Goal: Task Accomplishment & Management: Manage account settings

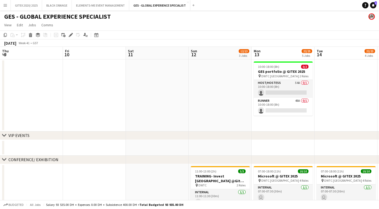
scroll to position [0, 155]
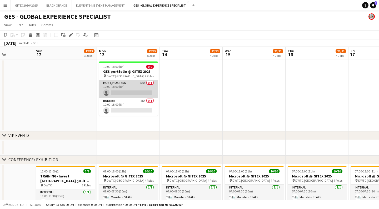
click at [126, 90] on app-card-role "Host/Hostess 54A 0/1 10:00-18:00 (8h) single-neutral-actions" at bounding box center [128, 89] width 59 height 18
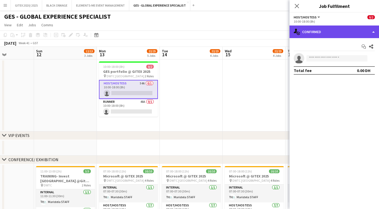
click at [304, 37] on div "single-neutral-actions-check-2 Confirmed" at bounding box center [335, 32] width 90 height 13
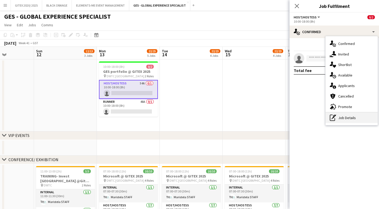
click at [348, 117] on div "pen-write Job Details" at bounding box center [352, 118] width 52 height 11
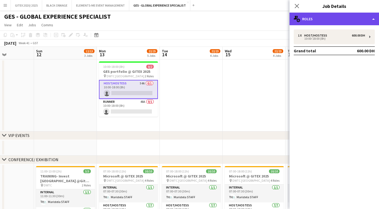
click at [328, 21] on div "multiple-users-add Roles" at bounding box center [335, 19] width 90 height 13
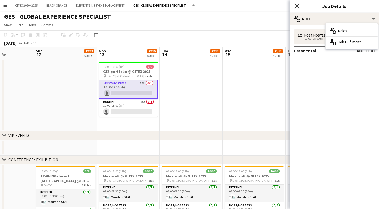
click at [299, 7] on icon "Close pop-in" at bounding box center [296, 5] width 5 height 5
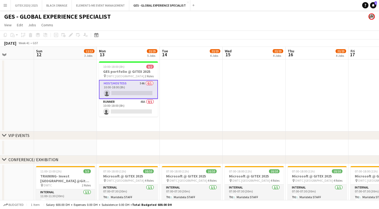
click at [131, 94] on app-card-role "Host/Hostess 54A 0/1 10:00-18:00 (8h) single-neutral-actions" at bounding box center [128, 89] width 59 height 19
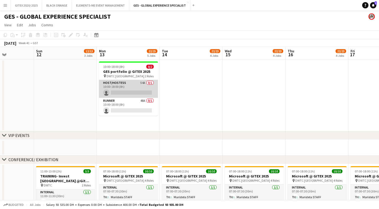
click at [131, 88] on app-card-role "Host/Hostess 54A 0/1 10:00-18:00 (8h) single-neutral-actions" at bounding box center [128, 89] width 59 height 18
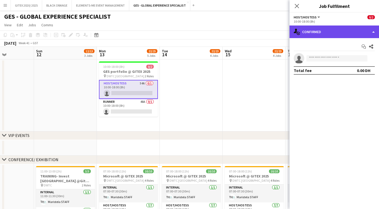
click at [345, 31] on div "single-neutral-actions-check-2 Confirmed" at bounding box center [335, 32] width 90 height 13
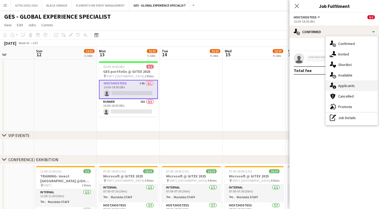
click at [347, 85] on span "Applicants" at bounding box center [346, 85] width 17 height 5
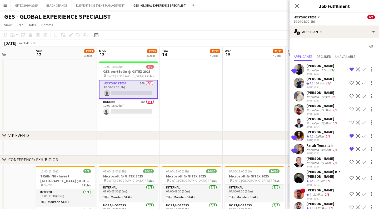
scroll to position [0, 0]
click at [300, 7] on app-icon "Close pop-in" at bounding box center [297, 6] width 8 height 8
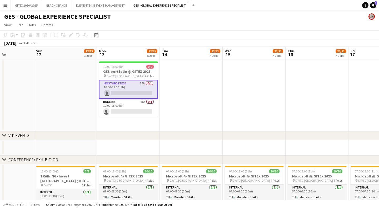
scroll to position [0, 0]
click at [23, 5] on button "GITEX 2020/ 2025 Close" at bounding box center [26, 5] width 31 height 10
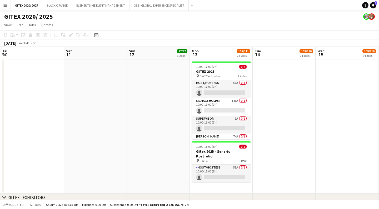
scroll to position [0, 162]
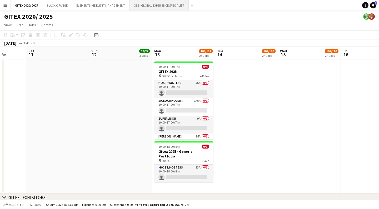
click at [161, 4] on button "GES - GLOBAL EXPERIENCE SPECIALIST Close" at bounding box center [159, 5] width 59 height 10
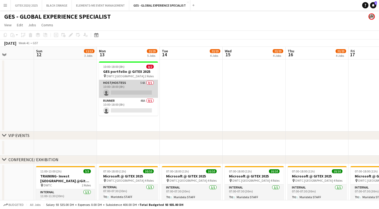
click at [110, 91] on app-card-role "Host/Hostess 54A 0/1 10:00-18:00 (8h) single-neutral-actions" at bounding box center [128, 89] width 59 height 18
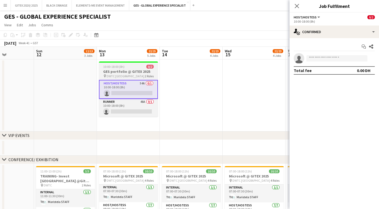
click at [117, 70] on h3 "GES portfolio @ GITEX 2025" at bounding box center [128, 71] width 59 height 5
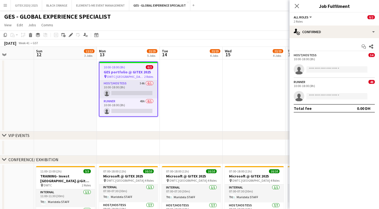
click at [188, 98] on app-date-cell at bounding box center [191, 96] width 63 height 72
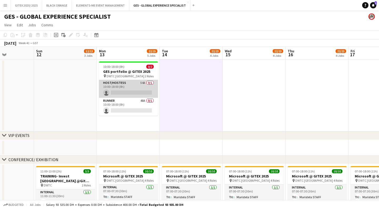
click at [130, 93] on app-card-role "Host/Hostess 54A 0/1 10:00-18:00 (8h) single-neutral-actions" at bounding box center [128, 89] width 59 height 18
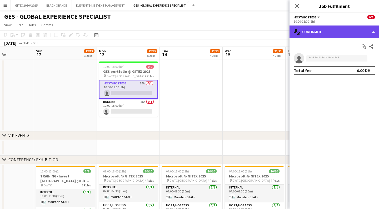
click at [314, 33] on div "single-neutral-actions-check-2 Confirmed" at bounding box center [335, 32] width 90 height 13
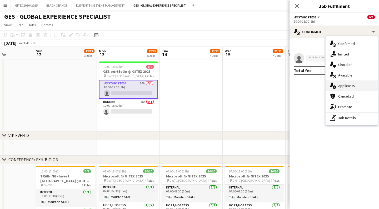
click at [352, 84] on span "Applicants" at bounding box center [346, 85] width 17 height 5
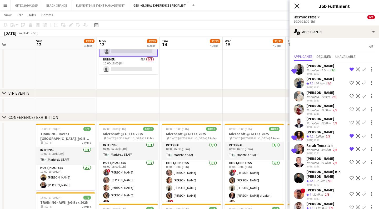
click at [299, 8] on icon at bounding box center [296, 5] width 5 height 5
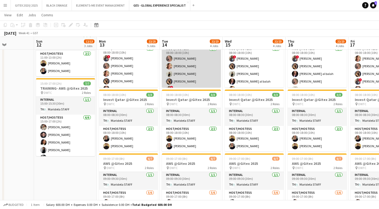
scroll to position [156, 0]
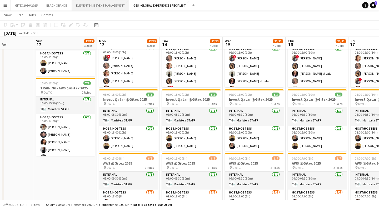
click at [83, 4] on button "ELEMENTS-ME EVENT MANAGEMENT Close" at bounding box center [100, 5] width 57 height 10
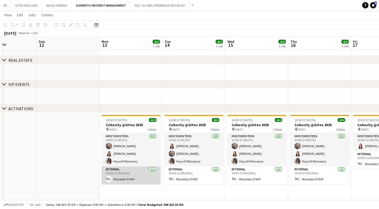
scroll to position [19, 0]
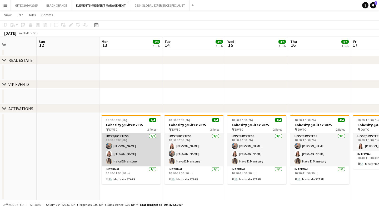
click at [125, 156] on app-card-role "Host/Hostess [DATE] 10:00-17:00 (7h) [PERSON_NAME] Yara Nehawi Haya El Mansoury" at bounding box center [131, 150] width 59 height 33
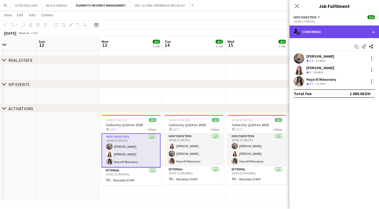
click at [330, 33] on div "single-neutral-actions-check-2 Confirmed" at bounding box center [335, 32] width 90 height 13
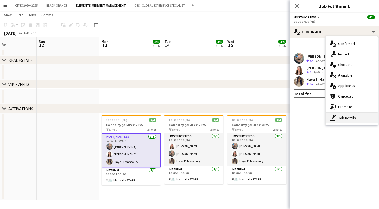
click at [350, 117] on div "pen-write Job Details" at bounding box center [352, 118] width 52 height 11
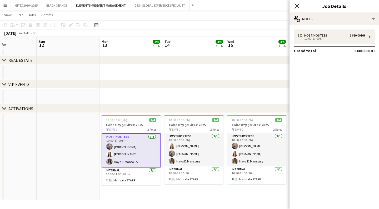
click at [297, 8] on icon "Close pop-in" at bounding box center [296, 5] width 5 height 5
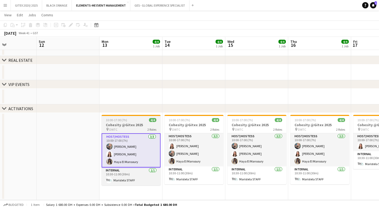
click at [132, 125] on h3 "Cohesity @Gitex 2025" at bounding box center [131, 125] width 59 height 5
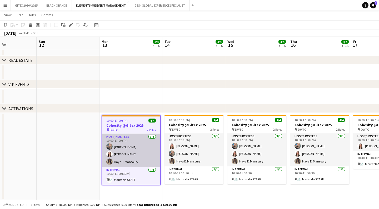
click at [136, 155] on app-card-role "Host/Hostess [DATE] 10:00-17:00 (7h) [PERSON_NAME] Yara Nehawi Haya El Mansoury" at bounding box center [131, 150] width 58 height 33
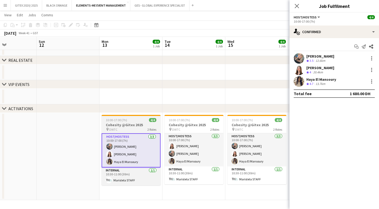
click at [126, 123] on h3 "Cohesity @Gitex 2025" at bounding box center [131, 125] width 59 height 5
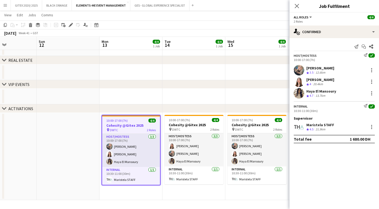
scroll to position [0, 152]
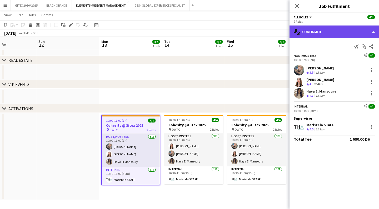
click at [323, 33] on div "single-neutral-actions-check-2 Confirmed" at bounding box center [335, 32] width 90 height 13
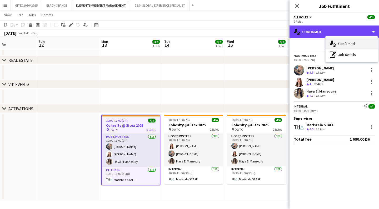
scroll to position [19, 0]
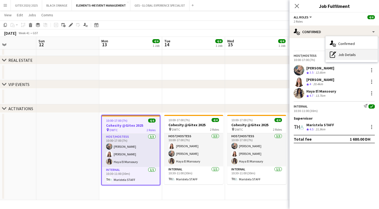
click at [345, 53] on div "pen-write Job Details" at bounding box center [352, 55] width 52 height 11
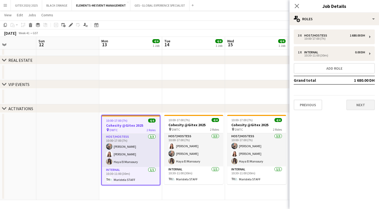
click at [363, 106] on button "Next" at bounding box center [361, 105] width 28 height 11
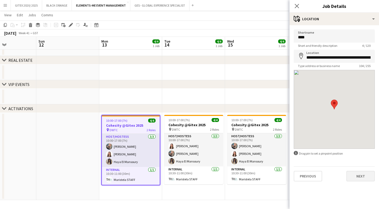
click at [365, 177] on button "Next" at bounding box center [361, 176] width 28 height 11
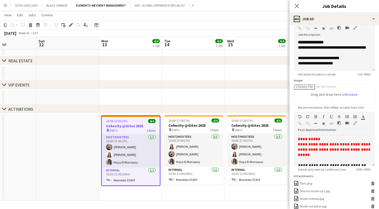
scroll to position [217, 0]
click at [299, 3] on app-icon "Close pop-in" at bounding box center [297, 6] width 8 height 8
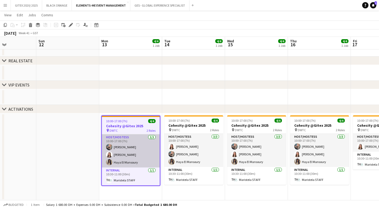
click at [125, 162] on app-card-role "Host/Hostess [DATE] 10:00-17:00 (7h) [PERSON_NAME] Yara Nehawi Haya El Mansoury" at bounding box center [131, 151] width 58 height 33
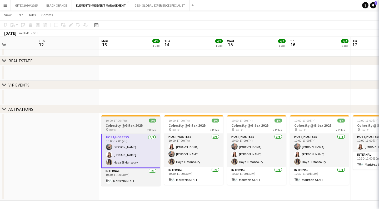
click at [126, 128] on div "pin DWTC 2 Roles" at bounding box center [130, 130] width 59 height 4
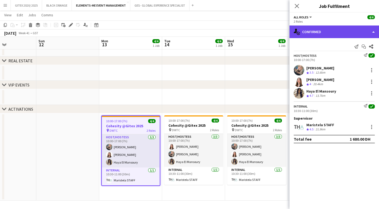
click at [339, 34] on div "single-neutral-actions-check-2 Confirmed" at bounding box center [335, 32] width 90 height 13
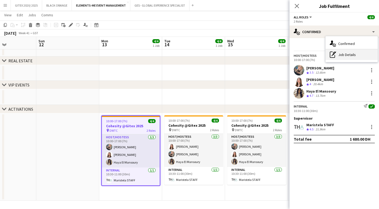
click at [346, 55] on div "pen-write Job Details" at bounding box center [352, 55] width 52 height 11
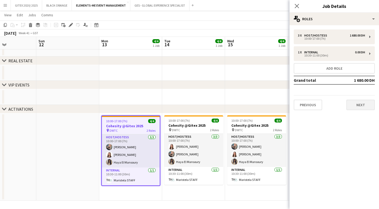
click at [363, 107] on button "Next" at bounding box center [361, 105] width 28 height 11
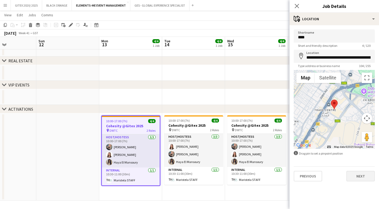
click at [360, 179] on button "Next" at bounding box center [361, 176] width 28 height 11
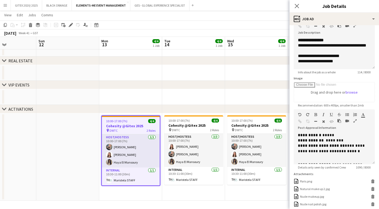
scroll to position [0, 0]
click at [298, 4] on icon "Close pop-in" at bounding box center [296, 5] width 5 height 5
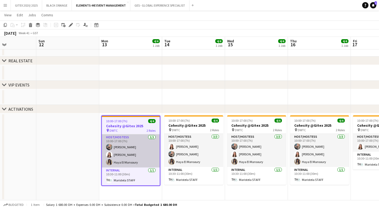
click at [124, 151] on app-card-role "Host/Hostess [DATE] 10:00-17:00 (7h) [PERSON_NAME] Yara Nehawi Haya El Mansoury" at bounding box center [131, 151] width 58 height 33
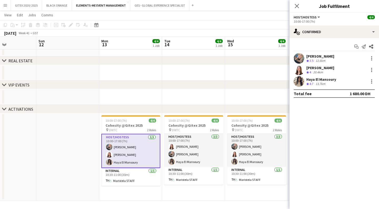
click at [124, 148] on app-card-role "Host/Hostess [DATE] 10:00-17:00 (7h) [PERSON_NAME] Yara Nehawi Haya El Mansoury" at bounding box center [130, 151] width 59 height 34
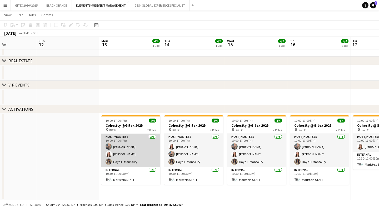
click at [128, 148] on app-card-role "Host/Hostess [DATE] 10:00-17:00 (7h) [PERSON_NAME] Yara Nehawi Haya El Mansoury" at bounding box center [130, 150] width 59 height 33
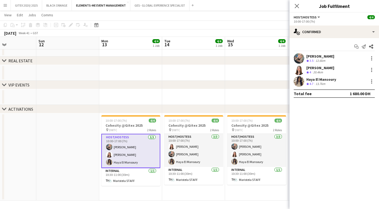
click at [319, 55] on div "[PERSON_NAME]" at bounding box center [320, 56] width 28 height 5
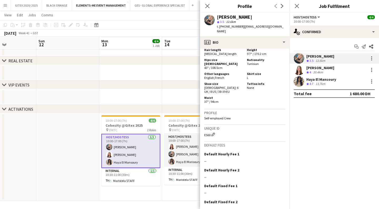
scroll to position [643, 0]
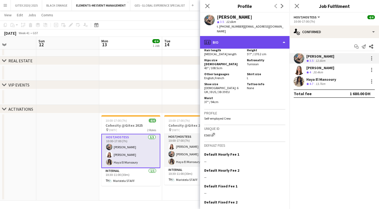
click at [269, 36] on div "profile Bio" at bounding box center [245, 42] width 90 height 13
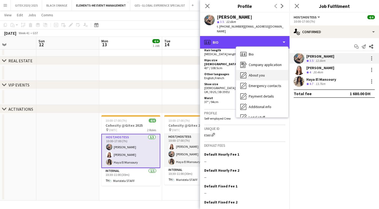
scroll to position [7, 0]
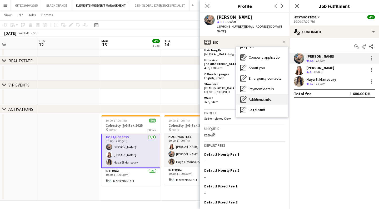
click at [265, 97] on div "Additional info Additional info" at bounding box center [262, 99] width 52 height 11
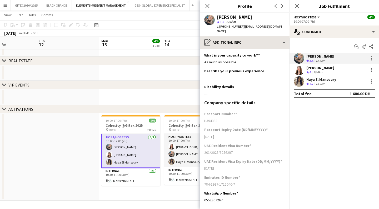
scroll to position [0, 0]
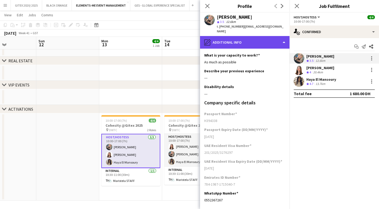
click at [246, 39] on div "pencil4 Additional info" at bounding box center [245, 42] width 90 height 13
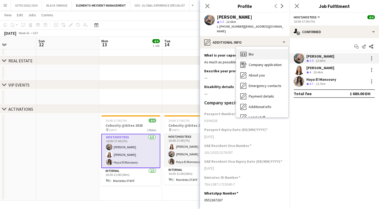
click at [259, 50] on div "Bio Bio" at bounding box center [262, 54] width 52 height 11
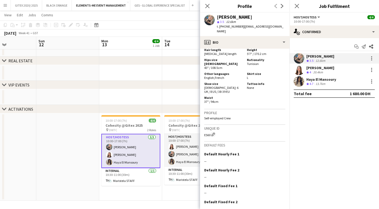
scroll to position [643, 0]
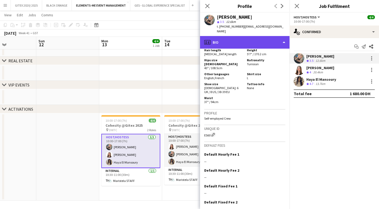
click at [261, 39] on div "profile Bio" at bounding box center [245, 42] width 90 height 13
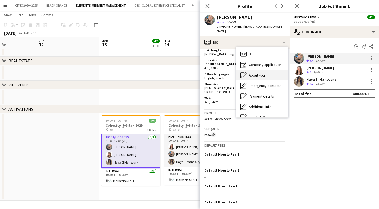
click at [262, 73] on span "About you" at bounding box center [257, 75] width 16 height 5
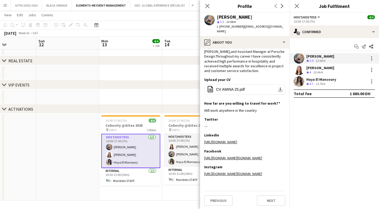
scroll to position [44, 0]
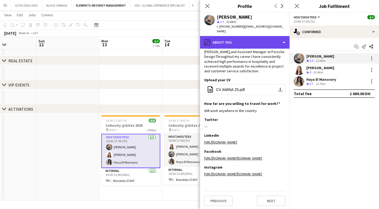
click at [265, 36] on div "pencil4 About you" at bounding box center [245, 42] width 90 height 13
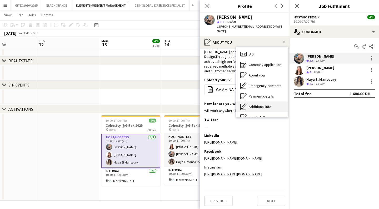
click at [266, 105] on span "Additional info" at bounding box center [260, 107] width 23 height 5
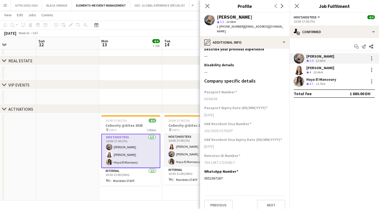
scroll to position [22, 0]
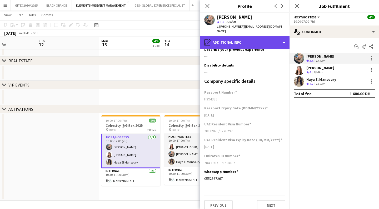
click at [258, 40] on div "pencil4 Additional info" at bounding box center [245, 42] width 90 height 13
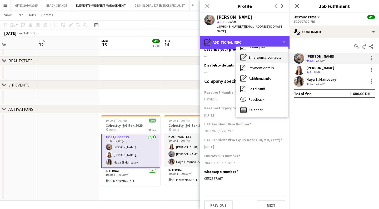
scroll to position [28, 0]
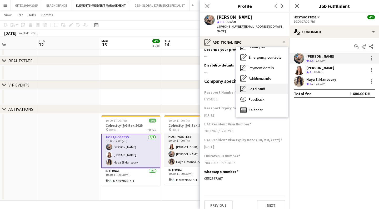
click at [263, 87] on span "Legal stuff" at bounding box center [257, 89] width 16 height 5
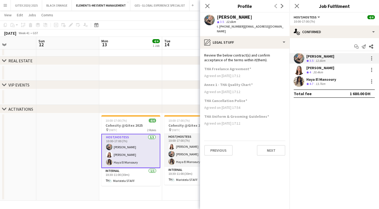
click at [317, 68] on div "[PERSON_NAME]" at bounding box center [320, 68] width 28 height 5
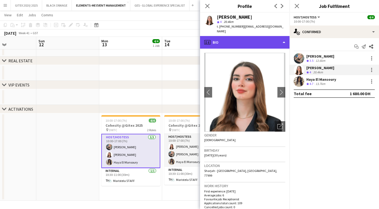
click at [270, 36] on div "profile Bio" at bounding box center [245, 42] width 90 height 13
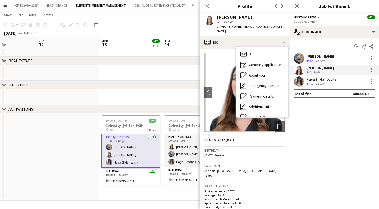
click at [256, 150] on div "Birthday [DEMOGRAPHIC_DATA] (30 years)" at bounding box center [244, 154] width 81 height 15
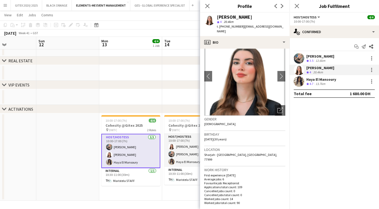
scroll to position [22, 0]
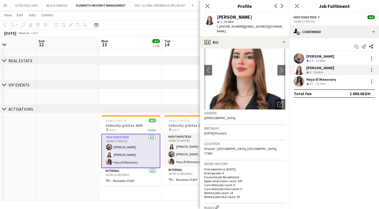
click at [318, 55] on div "[PERSON_NAME]" at bounding box center [320, 56] width 28 height 5
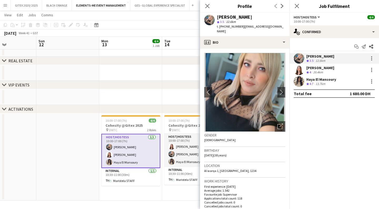
scroll to position [4, 0]
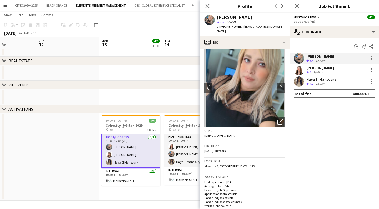
click at [321, 80] on div "Haya El Mansoury" at bounding box center [321, 79] width 30 height 5
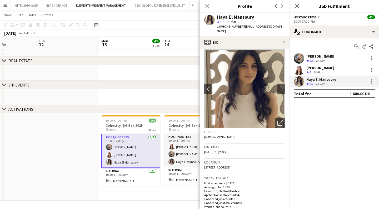
scroll to position [12, 0]
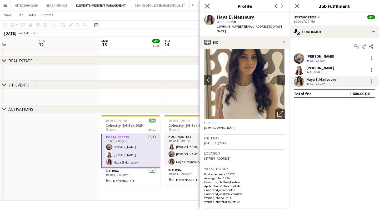
click at [209, 7] on icon "Close pop-in" at bounding box center [207, 5] width 5 height 5
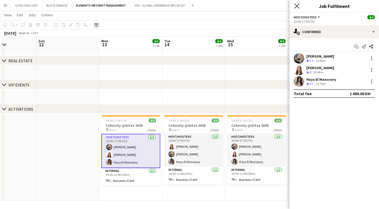
click at [297, 8] on icon "Close pop-in" at bounding box center [296, 5] width 5 height 5
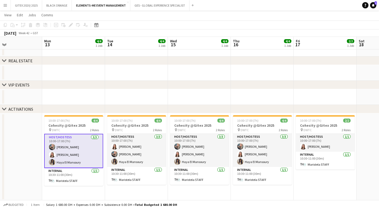
scroll to position [0, 144]
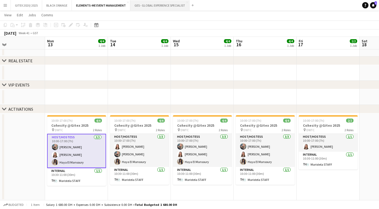
click at [147, 7] on button "GES - GLOBAL EXPERIENCE SPECIALIST Close" at bounding box center [159, 5] width 59 height 10
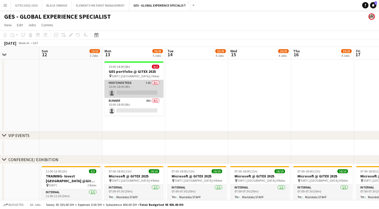
click at [127, 92] on app-card-role "Host/Hostess 54A 0/1 10:00-18:00 (8h) single-neutral-actions" at bounding box center [134, 89] width 59 height 18
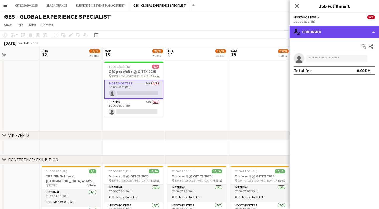
click at [353, 35] on div "single-neutral-actions-check-2 Confirmed" at bounding box center [335, 32] width 90 height 13
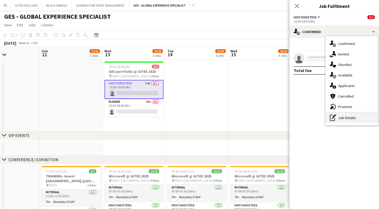
click at [356, 116] on div "pen-write Job Details" at bounding box center [352, 118] width 52 height 11
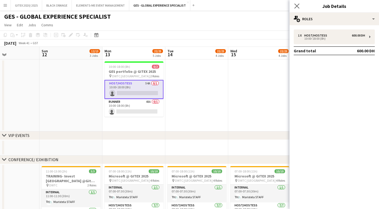
click at [299, 6] on icon "Close pop-in" at bounding box center [296, 5] width 5 height 5
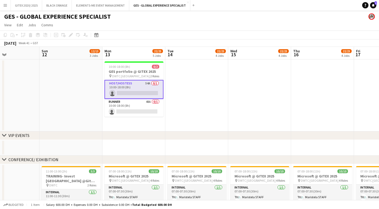
click at [141, 83] on app-card-role "Host/Hostess 54A 0/1 10:00-18:00 (8h) single-neutral-actions" at bounding box center [134, 89] width 59 height 19
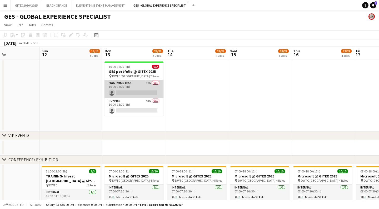
click at [151, 84] on app-card-role "Host/Hostess 54A 0/1 10:00-18:00 (8h) single-neutral-actions" at bounding box center [134, 89] width 59 height 18
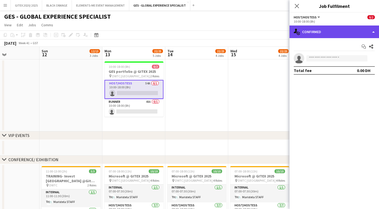
click at [335, 32] on div "single-neutral-actions-check-2 Confirmed" at bounding box center [335, 32] width 90 height 13
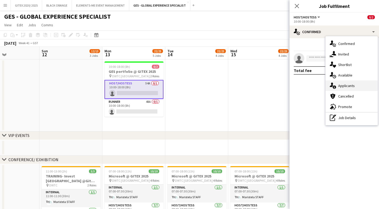
click at [343, 86] on span "Applicants" at bounding box center [346, 85] width 17 height 5
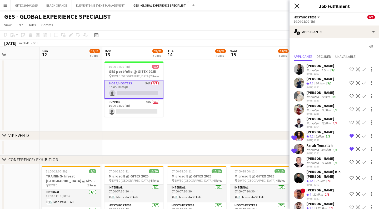
click at [298, 8] on icon "Close pop-in" at bounding box center [296, 5] width 5 height 5
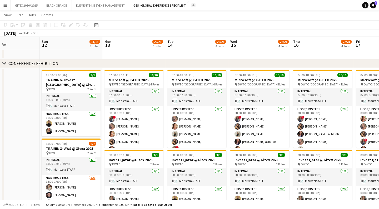
scroll to position [95, 0]
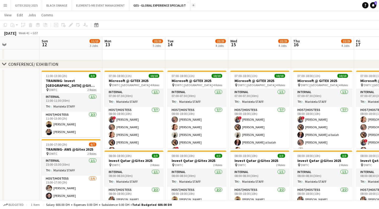
click at [193, 6] on button "Add" at bounding box center [193, 5] width 4 height 4
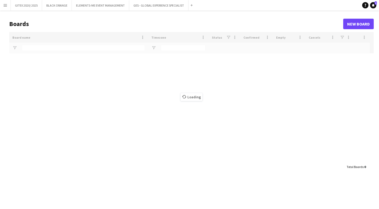
click at [4, 5] on app-icon "Menu" at bounding box center [5, 5] width 4 height 4
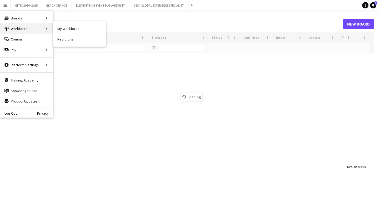
type input "********"
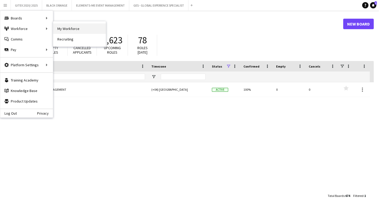
click at [74, 29] on link "My Workforce" at bounding box center [79, 28] width 53 height 11
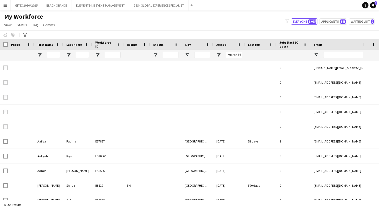
type input "**********"
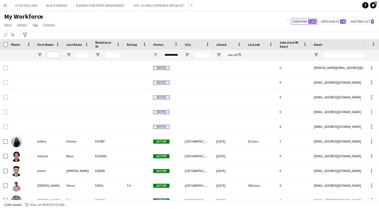
click at [57, 56] on input "First Name Filter Input" at bounding box center [53, 55] width 13 height 6
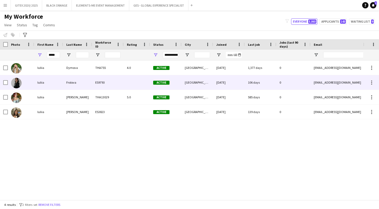
click at [42, 84] on div "Iuliia" at bounding box center [48, 82] width 29 height 14
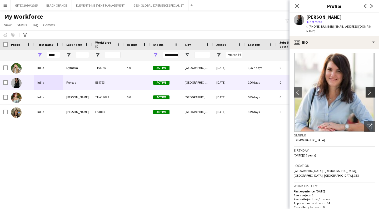
click at [371, 90] on app-icon "chevron-right" at bounding box center [371, 93] width 8 height 6
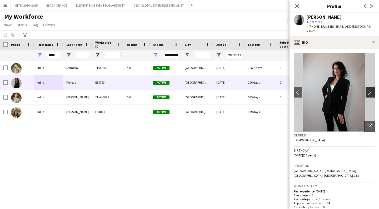
click at [371, 90] on app-icon "chevron-right" at bounding box center [371, 93] width 8 height 6
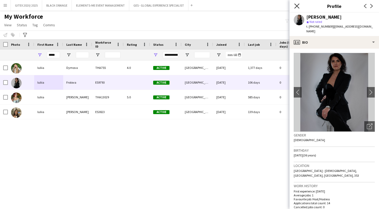
click at [298, 6] on icon at bounding box center [296, 5] width 5 height 5
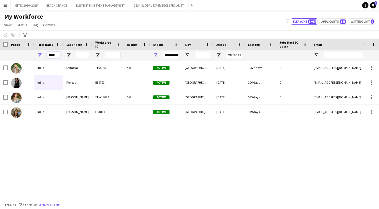
drag, startPoint x: 58, startPoint y: 55, endPoint x: 48, endPoint y: 53, distance: 10.7
click at [48, 53] on input "*****" at bounding box center [53, 55] width 13 height 6
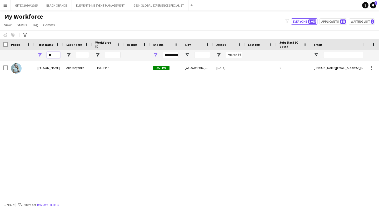
type input "*"
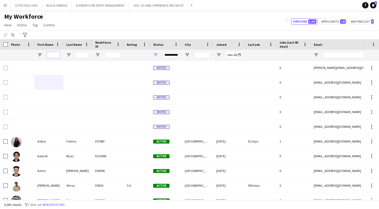
click at [53, 53] on input "First Name Filter Input" at bounding box center [53, 55] width 13 height 6
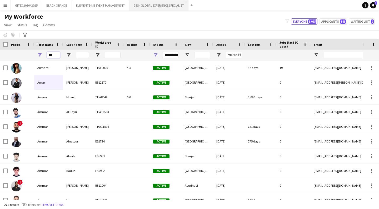
type input "***"
click at [162, 6] on button "GES - GLOBAL EXPERIENCE SPECIALIST Close" at bounding box center [158, 5] width 59 height 10
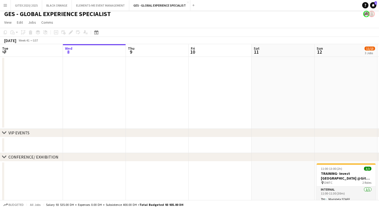
scroll to position [0, 126]
click at [98, 4] on button "ELEMENTS-ME EVENT MANAGEMENT Close" at bounding box center [100, 5] width 57 height 10
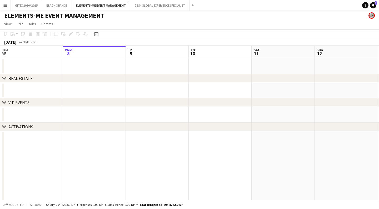
scroll to position [1, 0]
click at [56, 5] on button "BLACK ORANGE Close" at bounding box center [57, 5] width 30 height 10
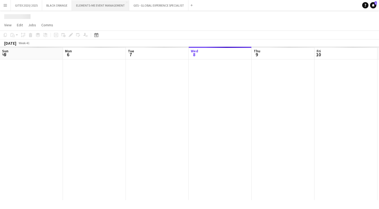
scroll to position [0, 126]
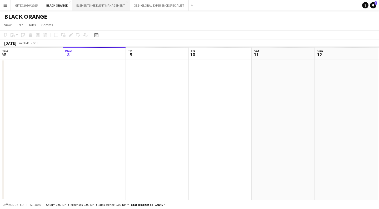
click at [90, 5] on button "ELEMENTS-ME EVENT MANAGEMENT Close" at bounding box center [100, 5] width 57 height 10
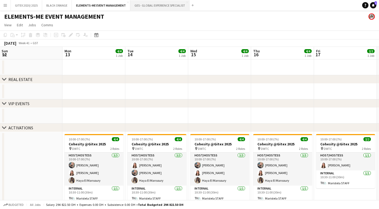
click at [159, 4] on button "GES - GLOBAL EXPERIENCE SPECIALIST Close" at bounding box center [159, 5] width 59 height 10
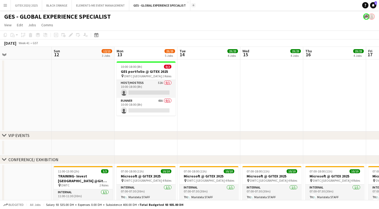
click at [191, 7] on button "Add" at bounding box center [193, 5] width 4 height 4
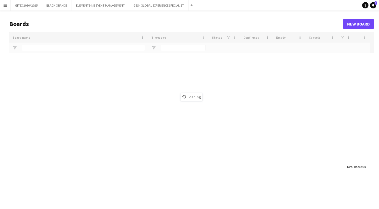
click at [6, 7] on app-icon "Menu" at bounding box center [5, 5] width 4 height 4
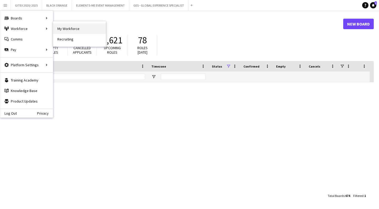
type input "********"
click at [65, 30] on link "My Workforce" at bounding box center [79, 28] width 53 height 11
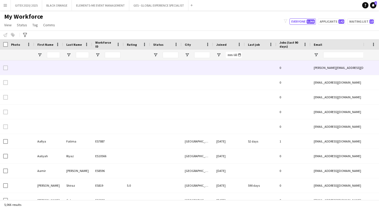
type input "***"
type input "**********"
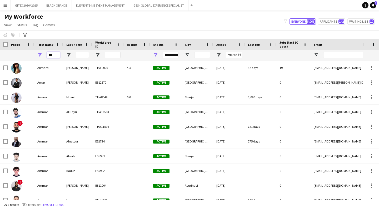
scroll to position [0, 1]
click at [55, 56] on input "***" at bounding box center [52, 55] width 13 height 6
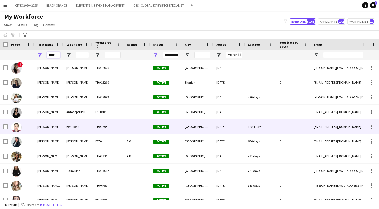
scroll to position [0, 0]
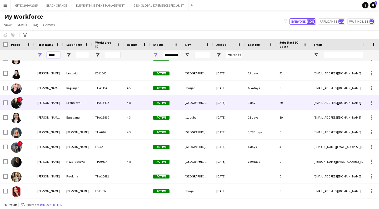
type input "*****"
click at [67, 103] on div "Leontyeva" at bounding box center [77, 103] width 29 height 14
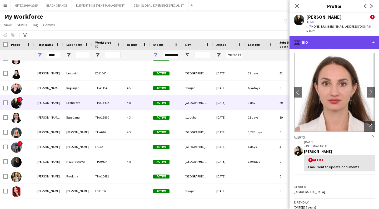
click at [310, 37] on div "profile Bio" at bounding box center [335, 42] width 90 height 13
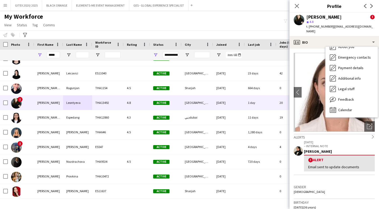
click at [330, 134] on div "Alerts chevron-right" at bounding box center [334, 137] width 81 height 6
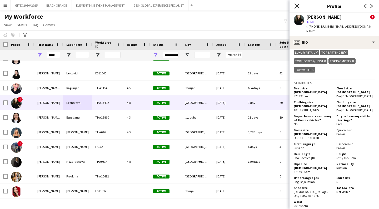
click at [299, 8] on icon "Close pop-in" at bounding box center [296, 5] width 5 height 5
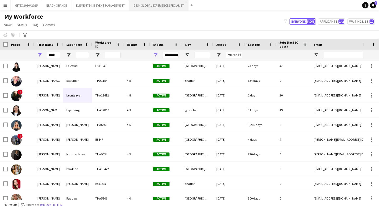
click at [147, 4] on button "GES - GLOBAL EXPERIENCE SPECIALIST Close" at bounding box center [158, 5] width 59 height 10
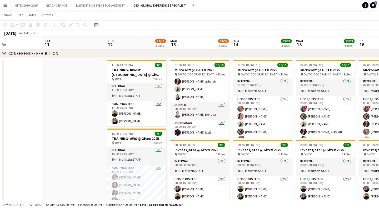
scroll to position [58, 0]
click at [29, 6] on button "GITEX 2020/ 2025 Close" at bounding box center [26, 5] width 31 height 10
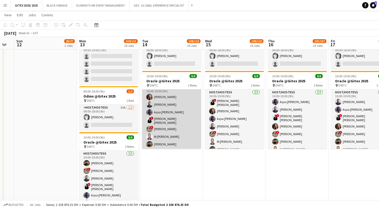
scroll to position [1, 0]
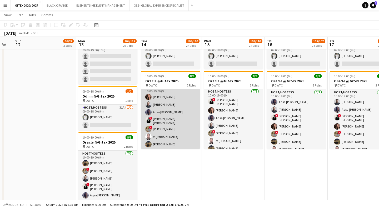
click at [178, 118] on app-card-role "Host/Hostess [DATE] 10:00-19:00 (9h) [PERSON_NAME] [PERSON_NAME] [PERSON_NAME] …" at bounding box center [170, 117] width 59 height 65
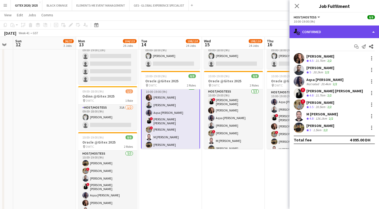
click at [313, 33] on div "single-neutral-actions-check-2 Confirmed" at bounding box center [335, 32] width 90 height 13
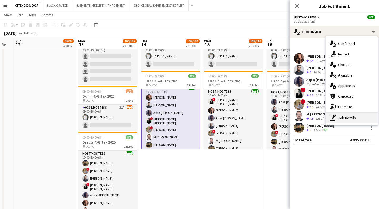
click at [347, 118] on div "pen-write Job Details" at bounding box center [352, 118] width 52 height 11
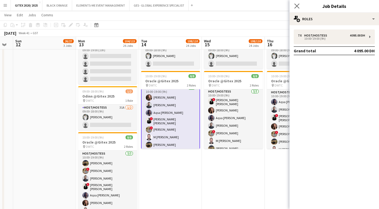
click at [300, 8] on app-icon "Close pop-in" at bounding box center [297, 6] width 8 height 8
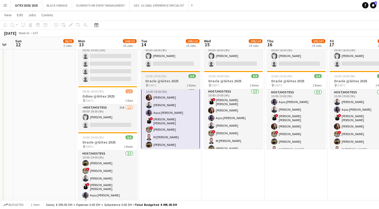
click at [157, 81] on h3 "Oracle @Gitex 2025" at bounding box center [170, 81] width 59 height 5
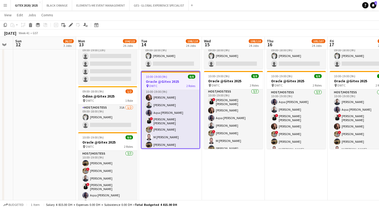
scroll to position [170, 0]
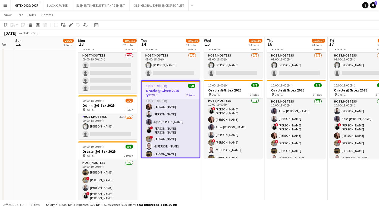
click at [186, 176] on app-date-cell "09:00-18:00 (9h) 1/2 Odinn @Gitex 2025 pin DWTC 1 Role Host/Hostess [DATE] 09:0…" at bounding box center [170, 134] width 63 height 204
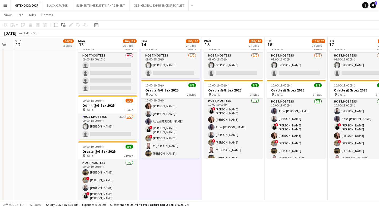
drag, startPoint x: 168, startPoint y: 136, endPoint x: 168, endPoint y: 90, distance: 45.3
click at [167, 136] on app-card-role "Host/Hostess [DATE] 10:00-19:00 (9h) [PERSON_NAME] [PERSON_NAME] [PERSON_NAME] …" at bounding box center [170, 126] width 59 height 65
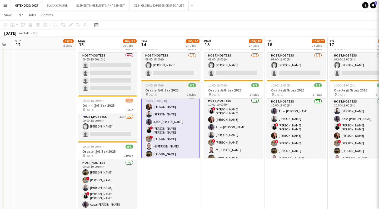
scroll to position [0, 239]
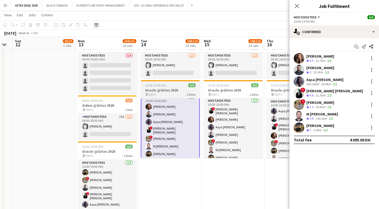
click at [168, 90] on h3 "Oracle @Gitex 2025" at bounding box center [170, 90] width 59 height 5
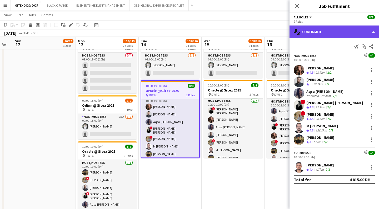
click at [344, 31] on div "single-neutral-actions-check-2 Confirmed" at bounding box center [335, 32] width 90 height 13
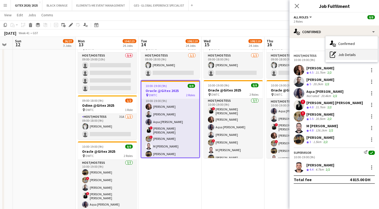
click at [349, 57] on div "pen-write Job Details" at bounding box center [352, 55] width 52 height 11
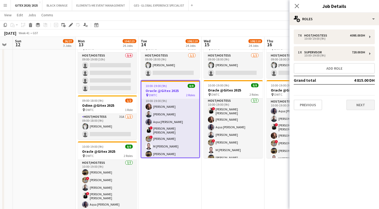
click at [357, 104] on button "Next" at bounding box center [361, 105] width 28 height 11
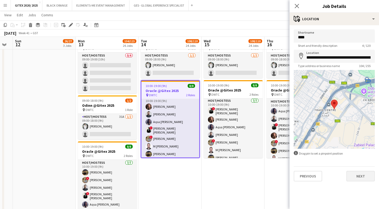
click at [361, 175] on button "Next" at bounding box center [361, 176] width 28 height 11
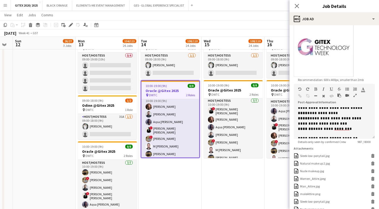
scroll to position [128, 0]
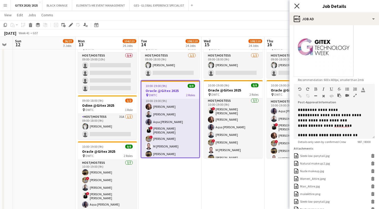
click at [298, 7] on icon at bounding box center [296, 5] width 5 height 5
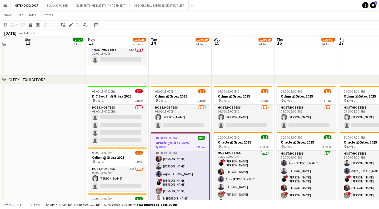
scroll to position [116, 0]
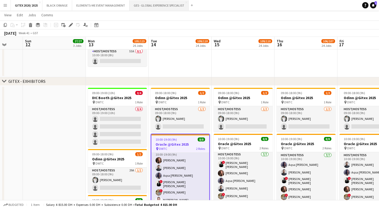
click at [153, 6] on button "GES - GLOBAL EXPERIENCE SPECIALIST Close" at bounding box center [159, 5] width 59 height 10
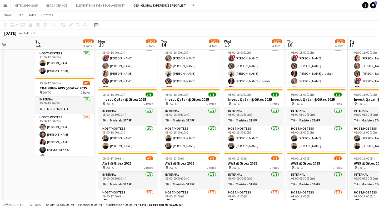
scroll to position [157, 0]
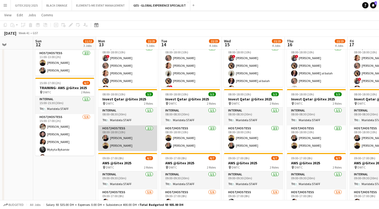
click at [114, 143] on app-card-role "Host/Hostess [DATE] 08:00-18:00 (10h) [PERSON_NAME] [PERSON_NAME]" at bounding box center [127, 139] width 59 height 26
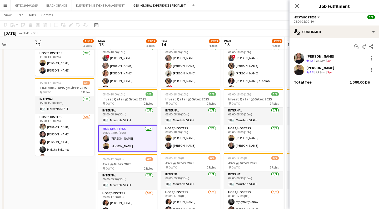
click at [318, 55] on div "[PERSON_NAME]" at bounding box center [320, 56] width 28 height 5
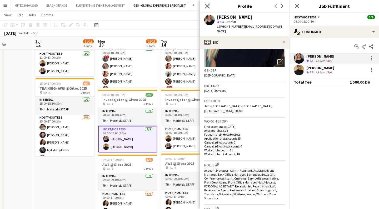
scroll to position [156, 0]
click at [207, 7] on icon "Close pop-in" at bounding box center [207, 5] width 5 height 5
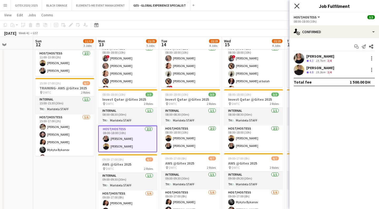
click at [297, 4] on icon "Close pop-in" at bounding box center [296, 5] width 5 height 5
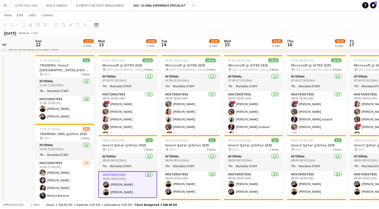
scroll to position [111, 0]
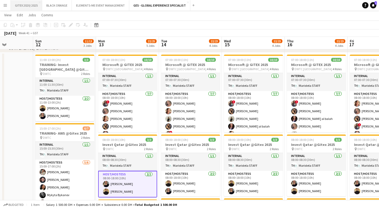
click at [24, 3] on button "GITEX 2020/ 2025 Close" at bounding box center [26, 5] width 31 height 10
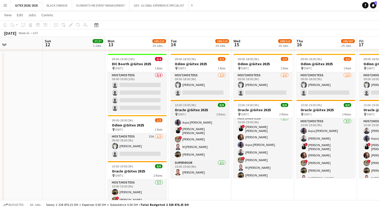
scroll to position [22, 0]
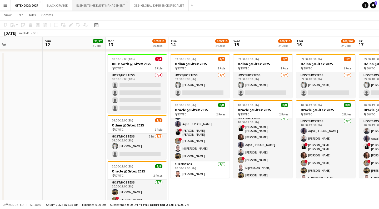
click at [89, 5] on button "ELEMENTS-ME EVENT MANAGEMENT Close" at bounding box center [100, 5] width 57 height 10
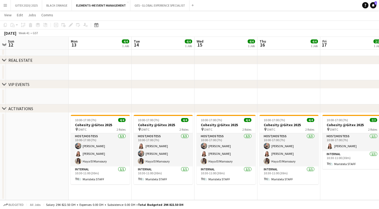
scroll to position [19, 0]
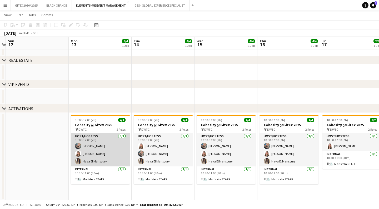
click at [90, 156] on app-card-role "Host/Hostess [DATE] 10:00-17:00 (7h) [PERSON_NAME] Yara Nehawi Haya El Mansoury" at bounding box center [100, 150] width 59 height 33
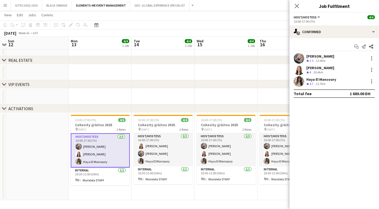
click at [320, 55] on div "[PERSON_NAME]" at bounding box center [320, 56] width 28 height 5
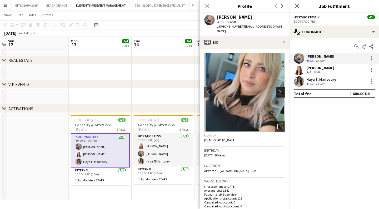
click at [283, 90] on app-icon "chevron-right" at bounding box center [282, 93] width 8 height 6
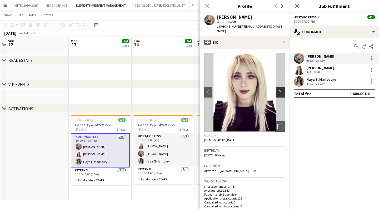
click at [282, 90] on app-icon "chevron-right" at bounding box center [282, 93] width 8 height 6
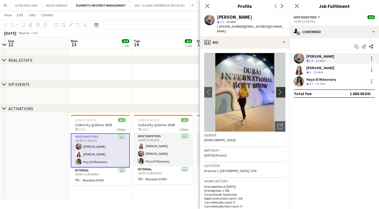
click at [282, 90] on app-icon "chevron-right" at bounding box center [282, 93] width 8 height 6
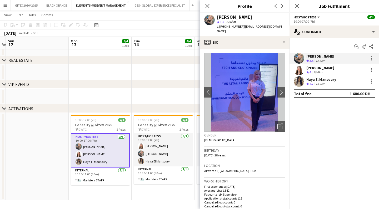
click at [325, 67] on div "[PERSON_NAME]" at bounding box center [320, 68] width 28 height 5
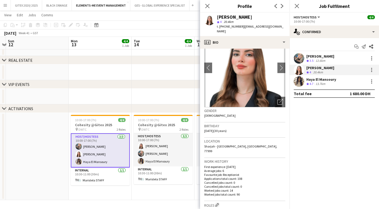
scroll to position [25, 0]
click at [280, 66] on button "chevron-right" at bounding box center [281, 67] width 11 height 11
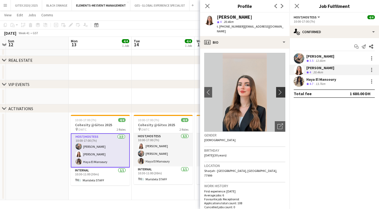
scroll to position [0, 0]
click at [281, 90] on app-icon "chevron-right" at bounding box center [282, 93] width 8 height 6
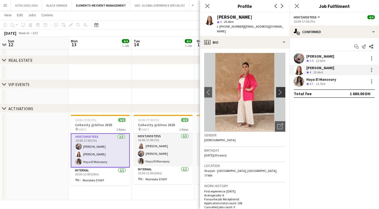
click at [281, 90] on app-icon "chevron-right" at bounding box center [282, 93] width 8 height 6
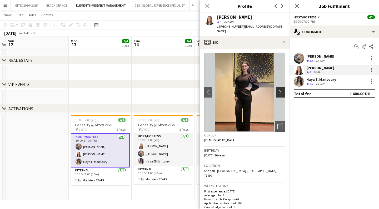
click at [281, 90] on app-icon "chevron-right" at bounding box center [282, 93] width 8 height 6
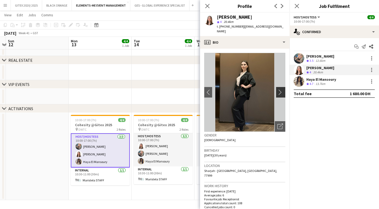
click at [281, 90] on app-icon "chevron-right" at bounding box center [282, 93] width 8 height 6
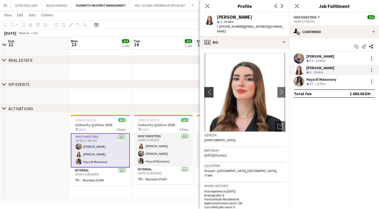
click at [210, 90] on app-icon "chevron-left" at bounding box center [208, 93] width 8 height 6
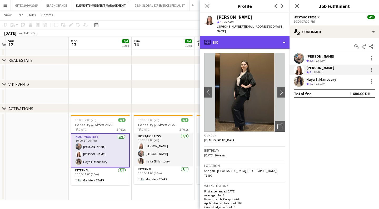
click at [277, 39] on div "profile Bio" at bounding box center [245, 42] width 90 height 13
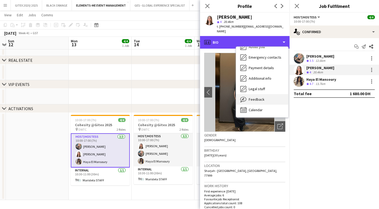
scroll to position [28, 0]
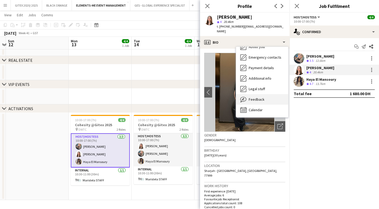
click at [261, 97] on div "Feedback Feedback" at bounding box center [262, 99] width 52 height 11
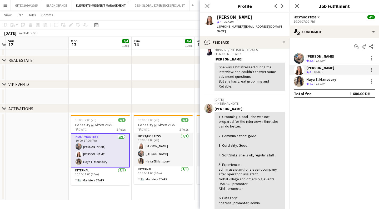
scroll to position [32, 0]
click at [324, 79] on div "Haya El Mansoury" at bounding box center [321, 79] width 30 height 5
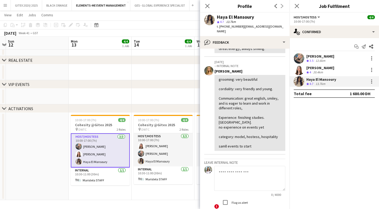
scroll to position [19, 0]
click at [323, 56] on div "[PERSON_NAME]" at bounding box center [320, 56] width 28 height 5
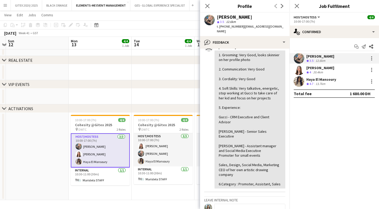
scroll to position [244, 0]
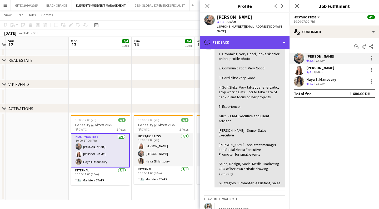
click at [270, 39] on div "bubble-pencil Feedback" at bounding box center [245, 42] width 90 height 13
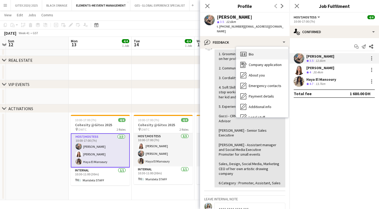
click at [262, 49] on div "Bio Bio" at bounding box center [262, 54] width 52 height 11
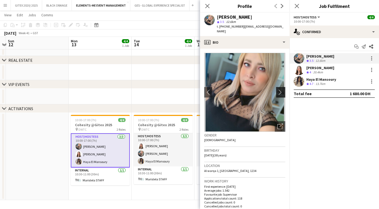
click at [281, 90] on app-icon "chevron-right" at bounding box center [282, 93] width 8 height 6
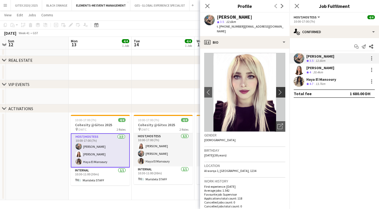
click at [281, 90] on app-icon "chevron-right" at bounding box center [282, 93] width 8 height 6
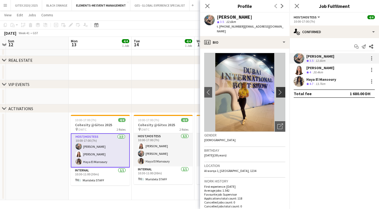
click at [281, 90] on app-icon "chevron-right" at bounding box center [282, 93] width 8 height 6
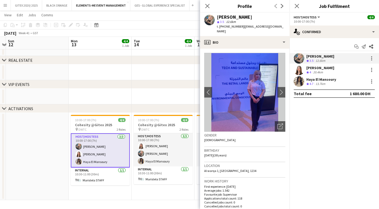
click at [315, 68] on div "[PERSON_NAME]" at bounding box center [320, 68] width 28 height 5
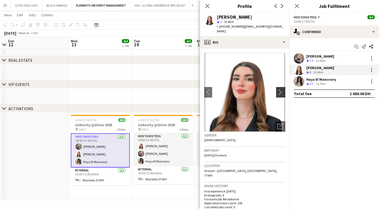
click at [279, 90] on app-icon "chevron-right" at bounding box center [282, 93] width 8 height 6
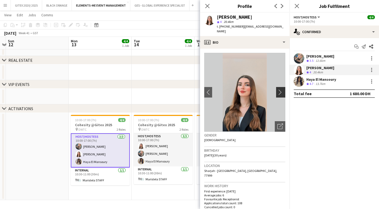
click at [279, 90] on app-icon "chevron-right" at bounding box center [282, 93] width 8 height 6
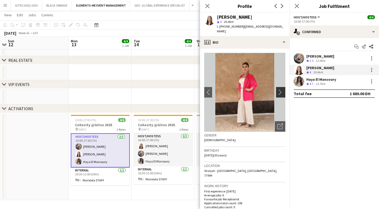
click at [279, 90] on app-icon "chevron-right" at bounding box center [282, 93] width 8 height 6
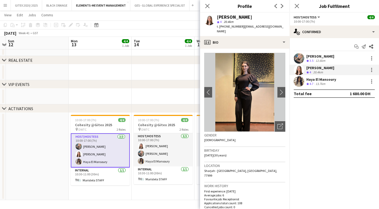
click at [319, 79] on div "Haya El Mansoury" at bounding box center [321, 79] width 30 height 5
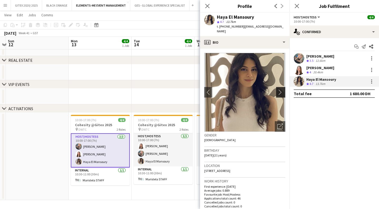
click at [279, 90] on app-icon "chevron-right" at bounding box center [282, 93] width 8 height 6
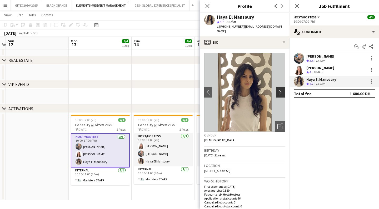
click at [280, 90] on app-icon "chevron-right" at bounding box center [282, 93] width 8 height 6
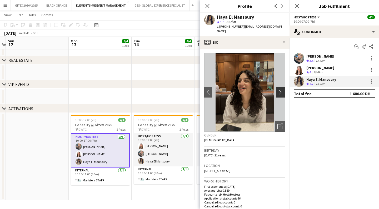
click at [280, 90] on app-icon "chevron-right" at bounding box center [282, 93] width 8 height 6
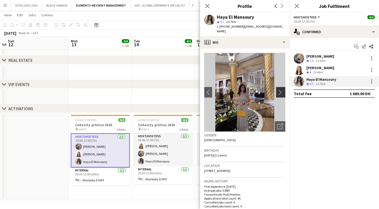
click at [280, 90] on app-icon "chevron-right" at bounding box center [282, 93] width 8 height 6
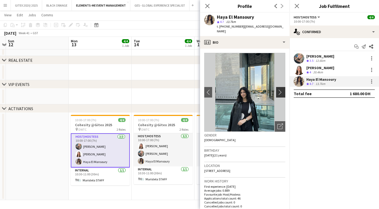
click at [280, 90] on app-icon "chevron-right" at bounding box center [282, 93] width 8 height 6
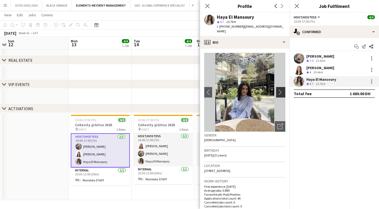
click at [280, 90] on app-icon "chevron-right" at bounding box center [282, 93] width 8 height 6
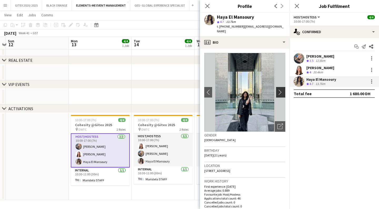
click at [280, 90] on app-icon "chevron-right" at bounding box center [282, 93] width 8 height 6
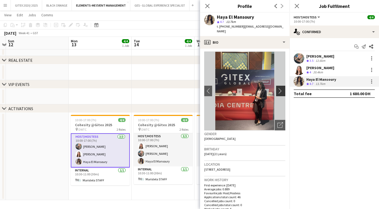
click at [280, 88] on app-icon "chevron-right" at bounding box center [282, 91] width 8 height 6
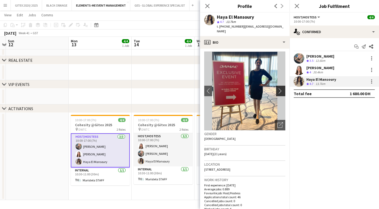
scroll to position [2, 0]
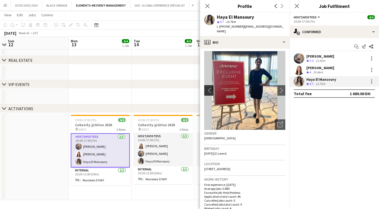
click at [210, 88] on app-icon "chevron-left" at bounding box center [208, 91] width 8 height 6
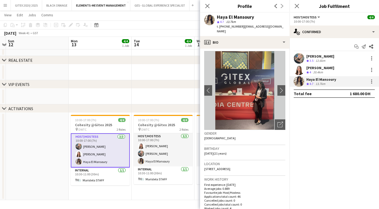
click at [246, 95] on img at bounding box center [244, 90] width 81 height 79
click at [279, 122] on icon "Open photos pop-in" at bounding box center [281, 125] width 6 height 6
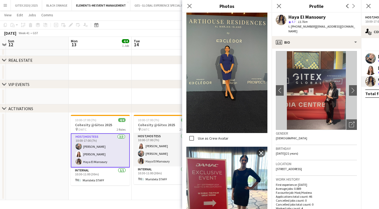
scroll to position [107, 0]
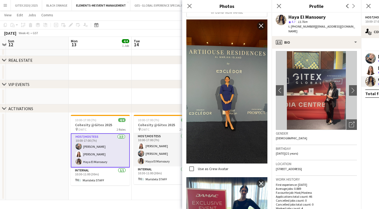
click at [227, 100] on img at bounding box center [226, 91] width 81 height 144
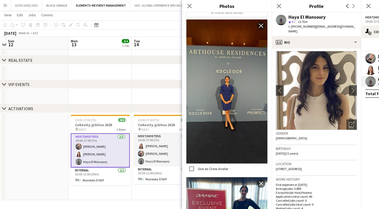
click at [227, 100] on img at bounding box center [226, 91] width 81 height 144
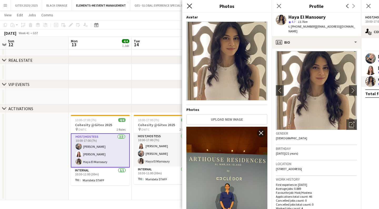
scroll to position [0, 0]
click at [191, 7] on icon "Close pop-in" at bounding box center [189, 5] width 5 height 5
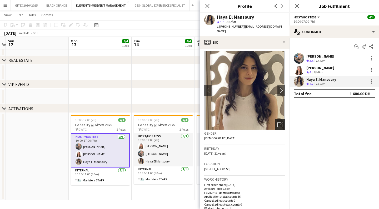
click at [280, 122] on icon "Open photos pop-in" at bounding box center [281, 125] width 6 height 6
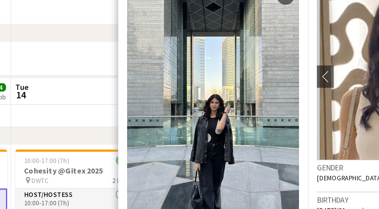
scroll to position [490, 0]
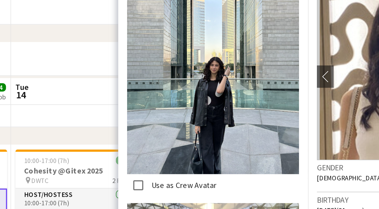
click at [132, 75] on app-date-cell at bounding box center [163, 83] width 63 height 16
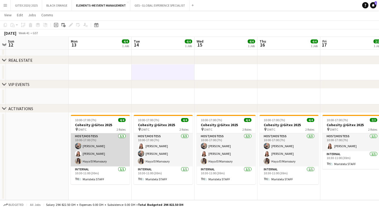
scroll to position [19, 0]
click at [107, 150] on app-card-role "Host/Hostess [DATE] 10:00-17:00 (7h) [PERSON_NAME] Yara Nehawi Haya El Mansoury" at bounding box center [100, 150] width 59 height 33
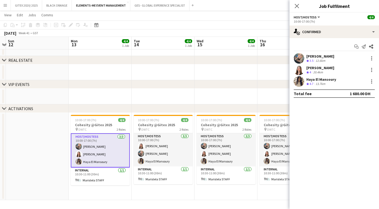
click at [324, 79] on div "Haya El Mansoury" at bounding box center [321, 79] width 30 height 5
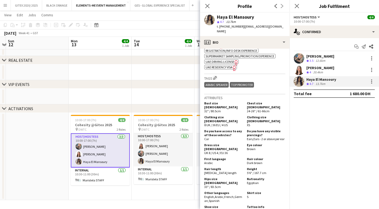
scroll to position [329, 0]
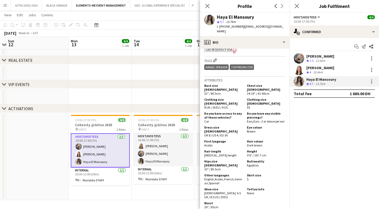
click at [318, 69] on div "[PERSON_NAME]" at bounding box center [320, 68] width 28 height 5
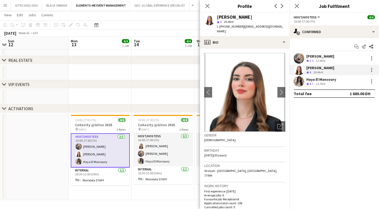
scroll to position [0, 0]
click at [316, 56] on div "[PERSON_NAME]" at bounding box center [320, 56] width 28 height 5
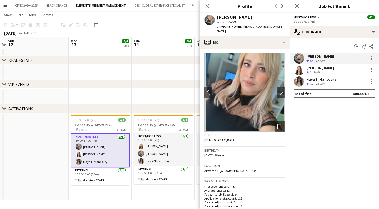
click at [203, 8] on div "Close pop-in" at bounding box center [207, 6] width 15 height 12
click at [206, 6] on icon "Close pop-in" at bounding box center [207, 5] width 5 height 5
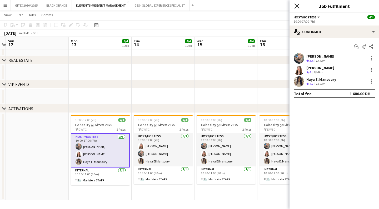
click at [298, 8] on icon "Close pop-in" at bounding box center [296, 5] width 5 height 5
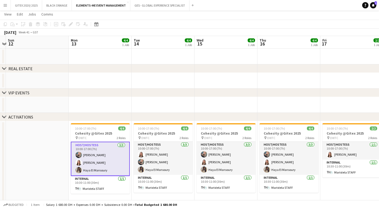
scroll to position [10, 0]
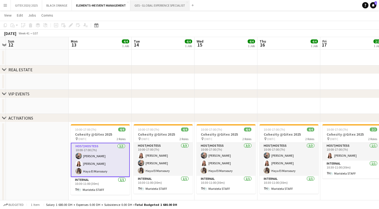
click at [162, 4] on button "GES - GLOBAL EXPERIENCE SPECIALIST Close" at bounding box center [159, 5] width 59 height 10
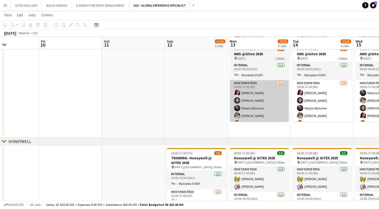
scroll to position [210, 0]
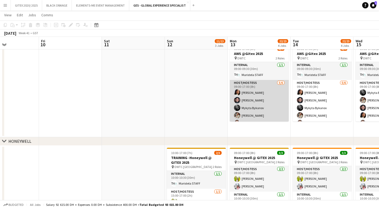
click at [248, 96] on app-card-role "Host/Hostess [DATE] 09:00-17:00 (8h) [PERSON_NAME] [PERSON_NAME] [PERSON_NAME] …" at bounding box center [259, 108] width 59 height 56
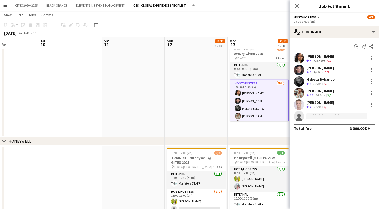
click at [317, 92] on div "[PERSON_NAME]" at bounding box center [320, 91] width 28 height 5
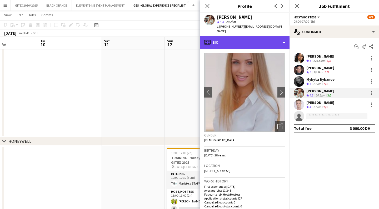
click at [271, 39] on div "profile Bio" at bounding box center [245, 42] width 90 height 13
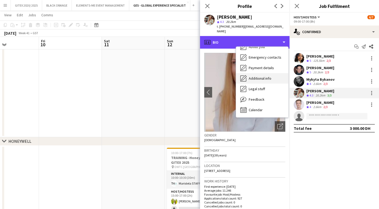
scroll to position [28, 0]
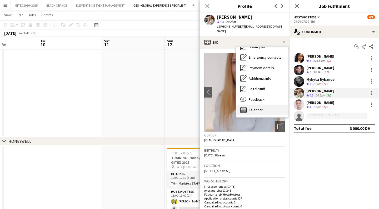
click at [268, 105] on div "Calendar Calendar" at bounding box center [262, 110] width 52 height 11
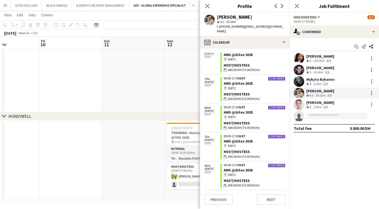
scroll to position [384, 0]
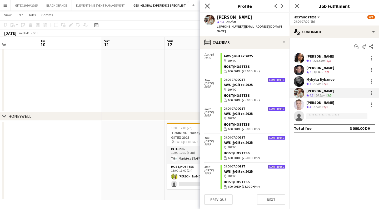
click at [208, 7] on icon at bounding box center [207, 5] width 5 height 5
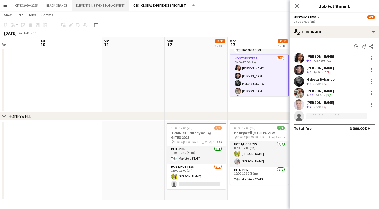
click at [101, 5] on button "ELEMENTS-ME EVENT MANAGEMENT Close" at bounding box center [100, 5] width 57 height 10
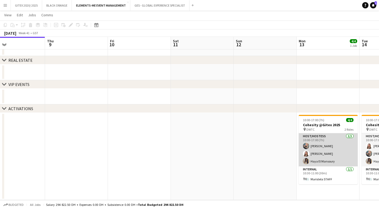
scroll to position [19, 0]
click at [318, 150] on app-card-role "Host/Hostess [DATE] 10:00-17:00 (7h) [PERSON_NAME] Yara Nehawi Haya El Mansoury" at bounding box center [328, 150] width 59 height 33
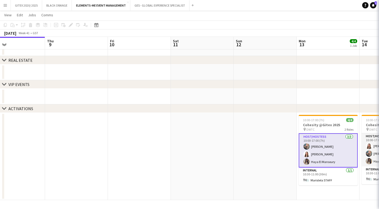
scroll to position [0, 207]
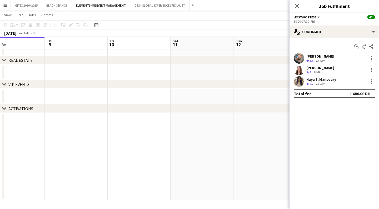
click at [320, 57] on div "[PERSON_NAME]" at bounding box center [320, 56] width 28 height 5
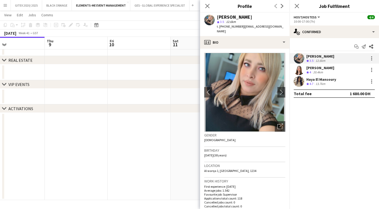
click at [322, 68] on div "[PERSON_NAME]" at bounding box center [320, 68] width 28 height 5
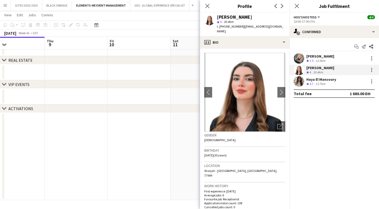
click at [325, 79] on div "Haya El Mansoury" at bounding box center [321, 79] width 30 height 5
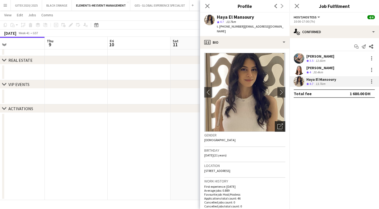
click at [283, 121] on div "Open photos pop-in" at bounding box center [280, 126] width 11 height 11
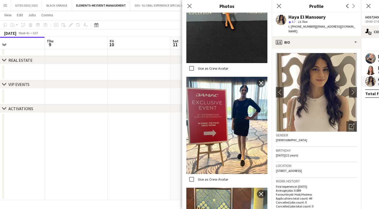
scroll to position [210, 0]
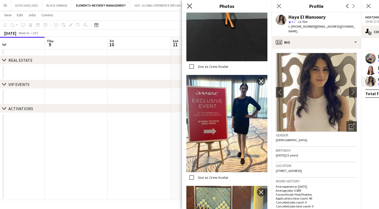
click at [189, 7] on icon "Close pop-in" at bounding box center [189, 5] width 5 height 5
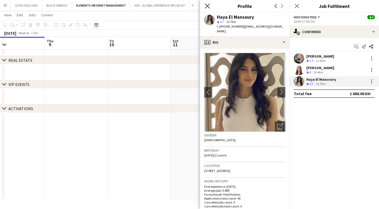
click at [208, 6] on icon "Close pop-in" at bounding box center [207, 5] width 5 height 5
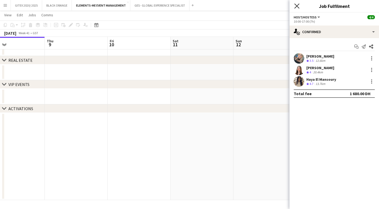
click at [298, 5] on icon at bounding box center [296, 5] width 5 height 5
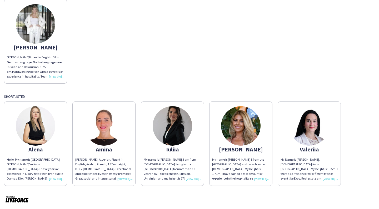
scroll to position [69, 0]
